Goal: Transaction & Acquisition: Purchase product/service

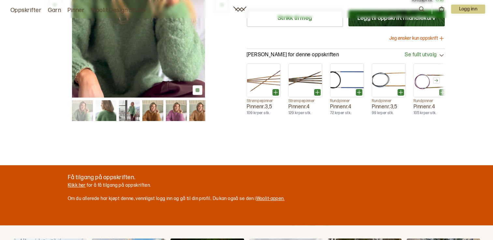
scroll to position [201, 0]
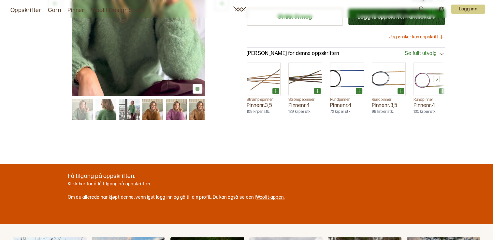
click at [79, 182] on link "Klikk her" at bounding box center [77, 184] width 18 height 6
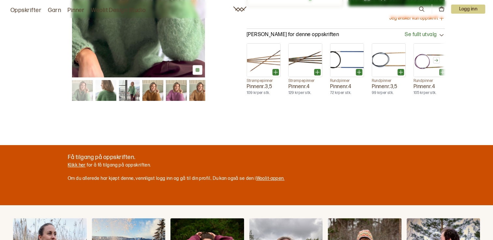
scroll to position [221, 0]
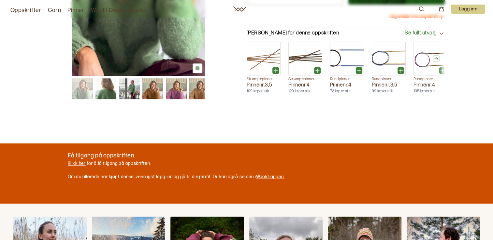
click at [461, 10] on p "Logg inn" at bounding box center [468, 9] width 34 height 9
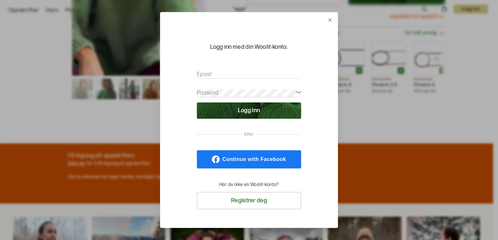
click at [203, 72] on label "Epost" at bounding box center [204, 75] width 15 height 8
click at [204, 75] on label "Epost" at bounding box center [204, 75] width 15 height 8
click at [204, 75] on input "Epost" at bounding box center [249, 75] width 104 height 8
type input "[EMAIL_ADDRESS][DOMAIN_NAME]"
click at [204, 91] on label "Passord" at bounding box center [207, 93] width 21 height 8
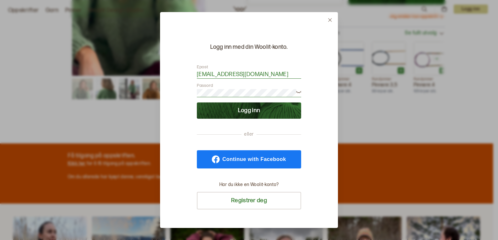
click at [299, 93] on icon at bounding box center [298, 91] width 5 height 5
click at [256, 109] on button "Logg inn" at bounding box center [249, 111] width 104 height 16
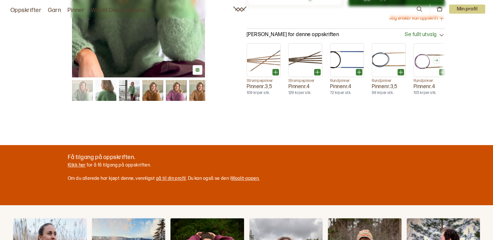
scroll to position [221, 0]
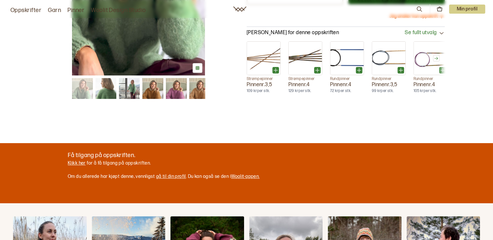
click at [76, 163] on link "Klikk her" at bounding box center [77, 164] width 18 height 6
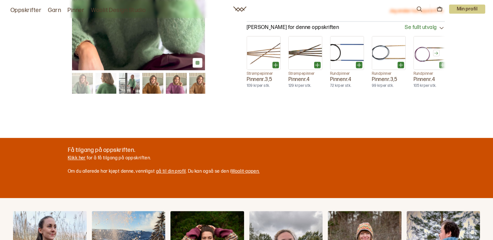
scroll to position [227, 0]
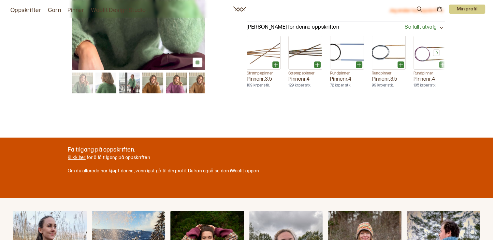
click at [167, 170] on link "gå til din profil" at bounding box center [171, 171] width 30 height 6
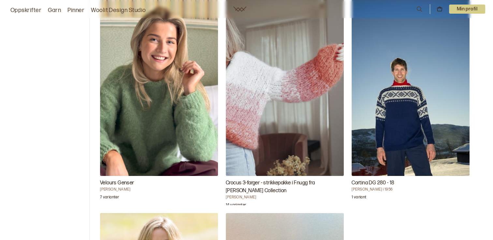
scroll to position [46, 0]
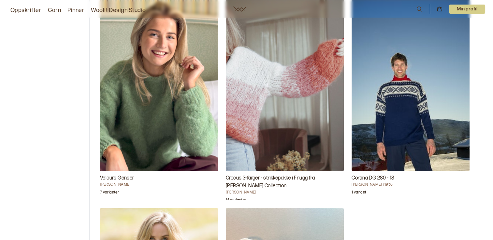
click at [148, 134] on img "Velours Genser" at bounding box center [159, 82] width 118 height 177
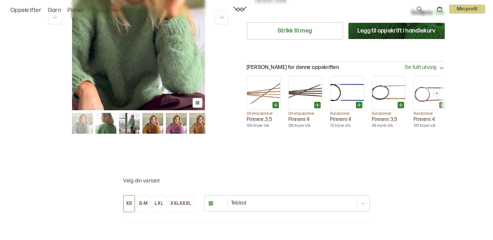
scroll to position [199, 0]
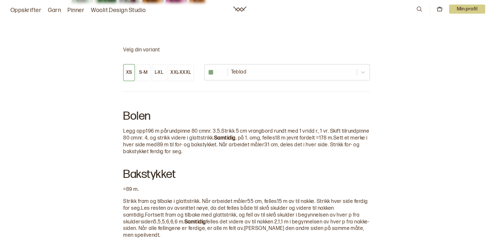
scroll to position [351, 0]
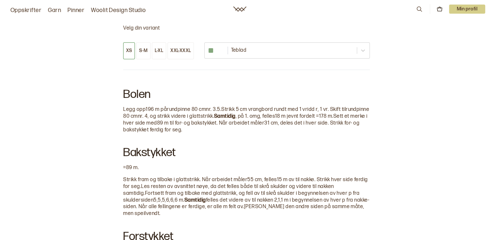
click at [130, 101] on h2 "Bolen" at bounding box center [246, 93] width 246 height 26
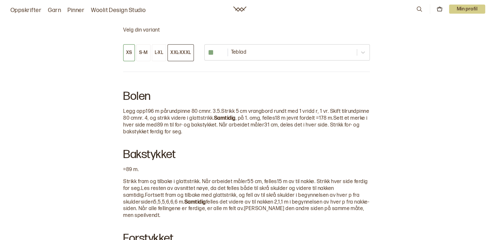
click at [183, 50] on div "XXL-XXXL" at bounding box center [180, 53] width 21 height 6
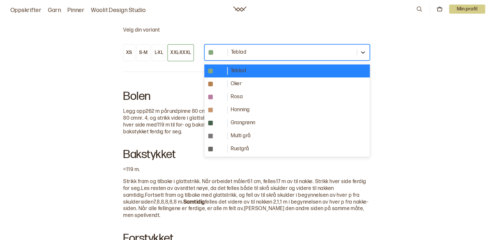
click at [360, 52] on icon at bounding box center [362, 52] width 7 height 7
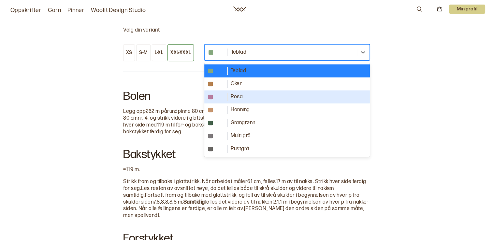
click at [217, 95] on div at bounding box center [216, 97] width 16 height 5
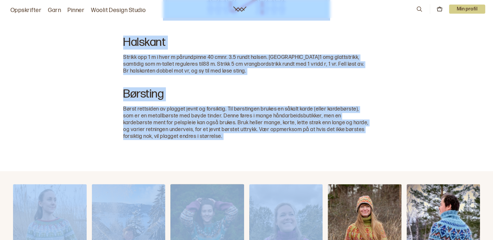
scroll to position [1113, 0]
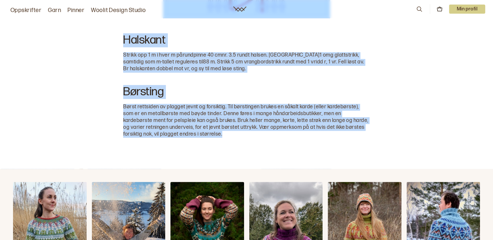
drag, startPoint x: 123, startPoint y: 40, endPoint x: 343, endPoint y: 155, distance: 248.2
drag, startPoint x: 343, startPoint y: 155, endPoint x: 307, endPoint y: 117, distance: 52.5
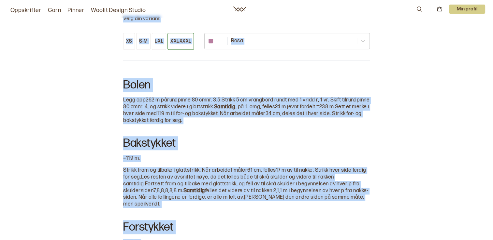
scroll to position [235, 0]
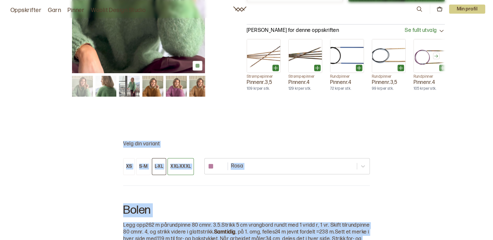
click at [159, 167] on div "L-XL" at bounding box center [159, 167] width 8 height 6
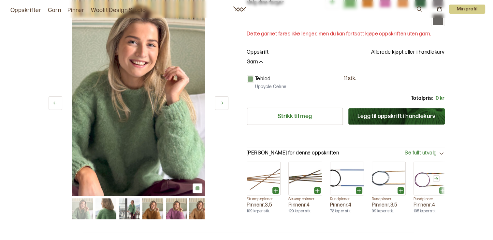
scroll to position [113, 0]
click at [220, 102] on icon at bounding box center [221, 103] width 4 height 3
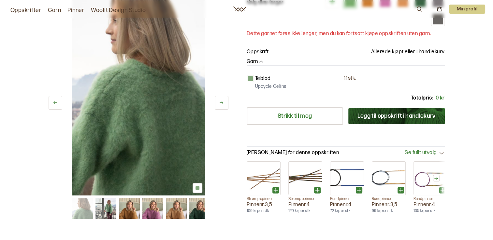
click at [220, 103] on icon at bounding box center [221, 103] width 5 height 5
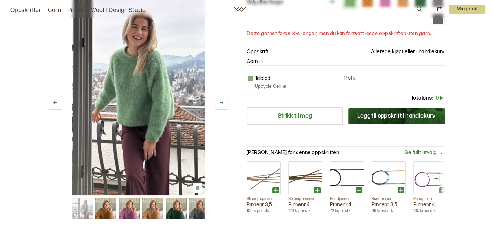
click at [220, 103] on icon at bounding box center [221, 103] width 5 height 5
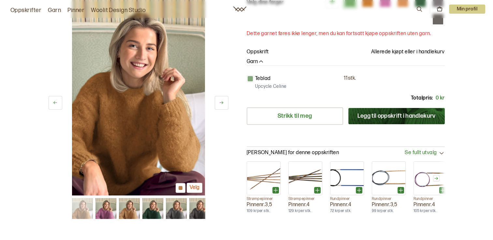
click at [220, 103] on icon at bounding box center [221, 103] width 5 height 5
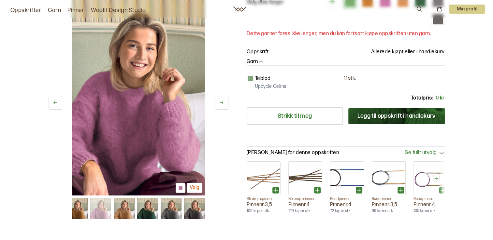
click at [220, 103] on icon at bounding box center [221, 103] width 5 height 5
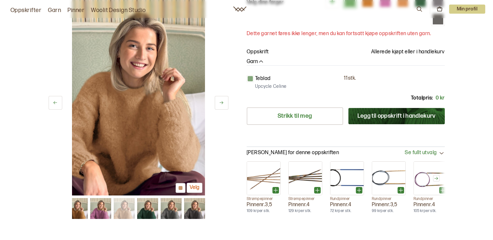
click at [220, 103] on icon at bounding box center [221, 103] width 5 height 5
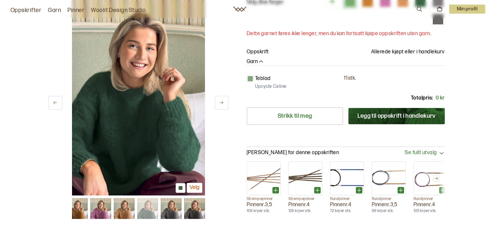
click at [220, 103] on icon at bounding box center [221, 103] width 5 height 5
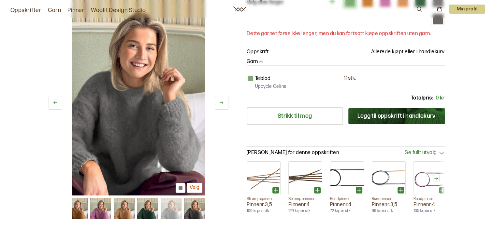
click at [220, 103] on icon at bounding box center [221, 103] width 5 height 5
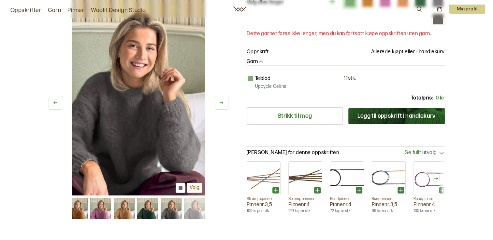
click at [220, 103] on icon at bounding box center [221, 103] width 5 height 5
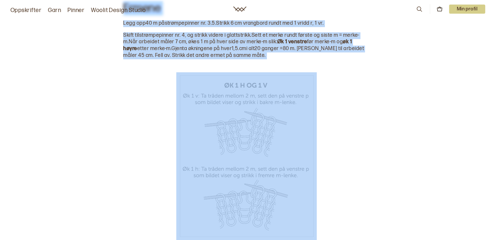
scroll to position [670, 0]
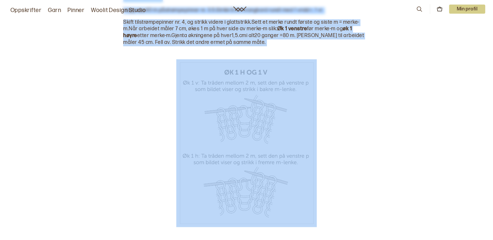
click at [398, 172] on div at bounding box center [246, 143] width 476 height 184
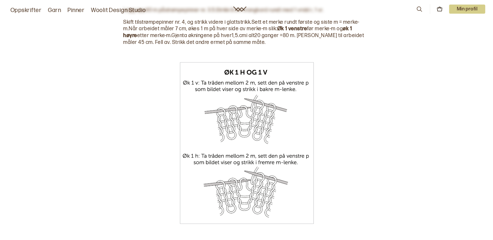
click at [200, 72] on img at bounding box center [246, 143] width 140 height 168
drag, startPoint x: 201, startPoint y: 74, endPoint x: 207, endPoint y: 76, distance: 6.2
click at [202, 74] on img at bounding box center [246, 143] width 140 height 168
click at [191, 62] on img at bounding box center [246, 143] width 140 height 168
